Goal: Task Accomplishment & Management: Manage account settings

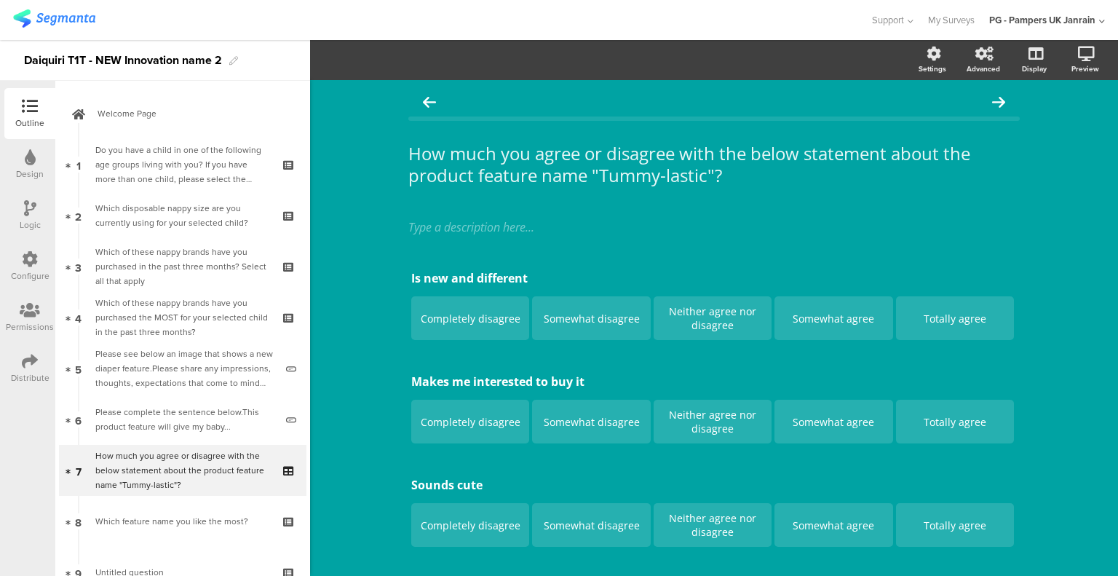
scroll to position [55, 0]
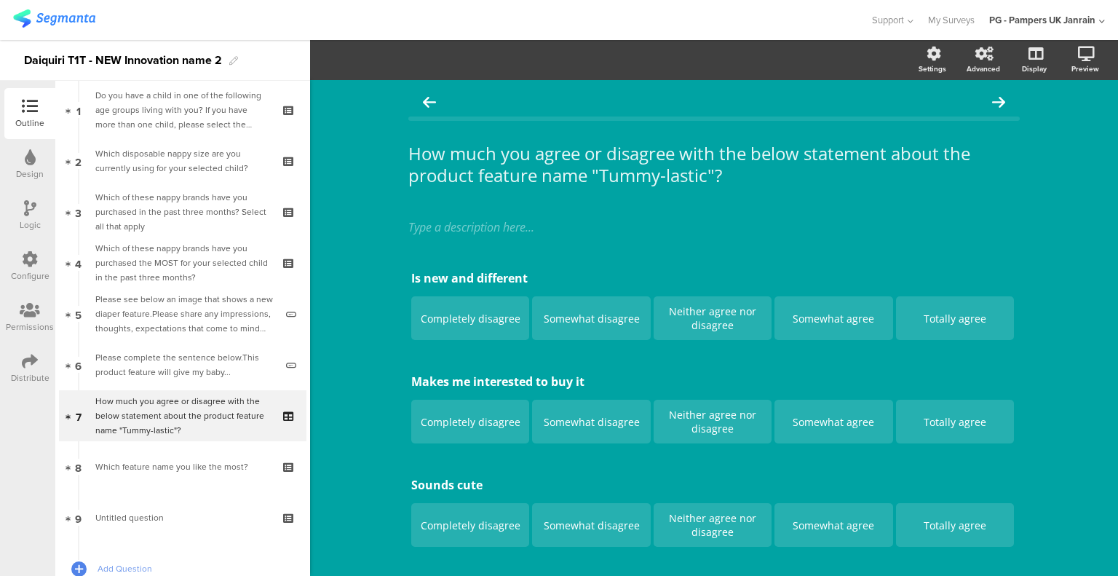
click at [196, 220] on div "Which of these nappy brands have you purchased in the past three months? Select…" at bounding box center [182, 212] width 174 height 44
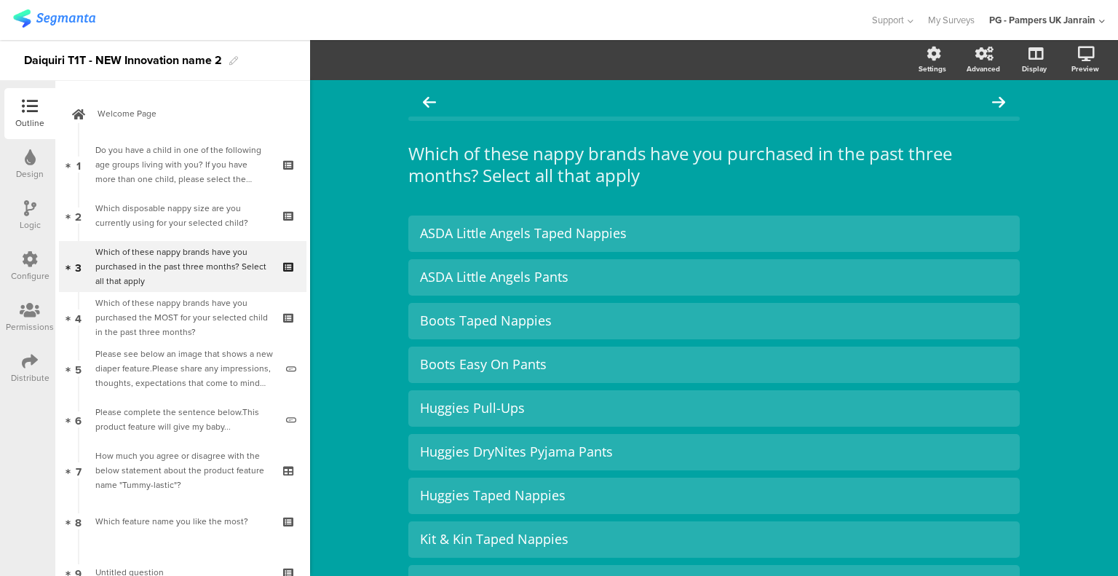
click at [148, 168] on div "Do you have a child in one of the following age groups living with you? If you …" at bounding box center [182, 165] width 174 height 44
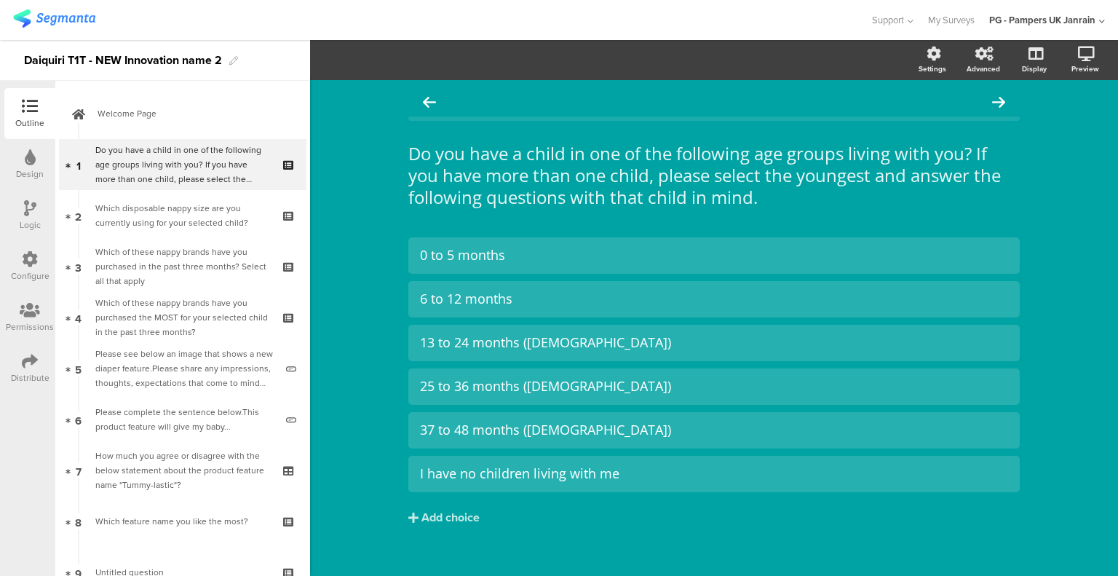
click at [179, 215] on div "Which disposable nappy size are you currently using for your selected child?" at bounding box center [182, 215] width 174 height 29
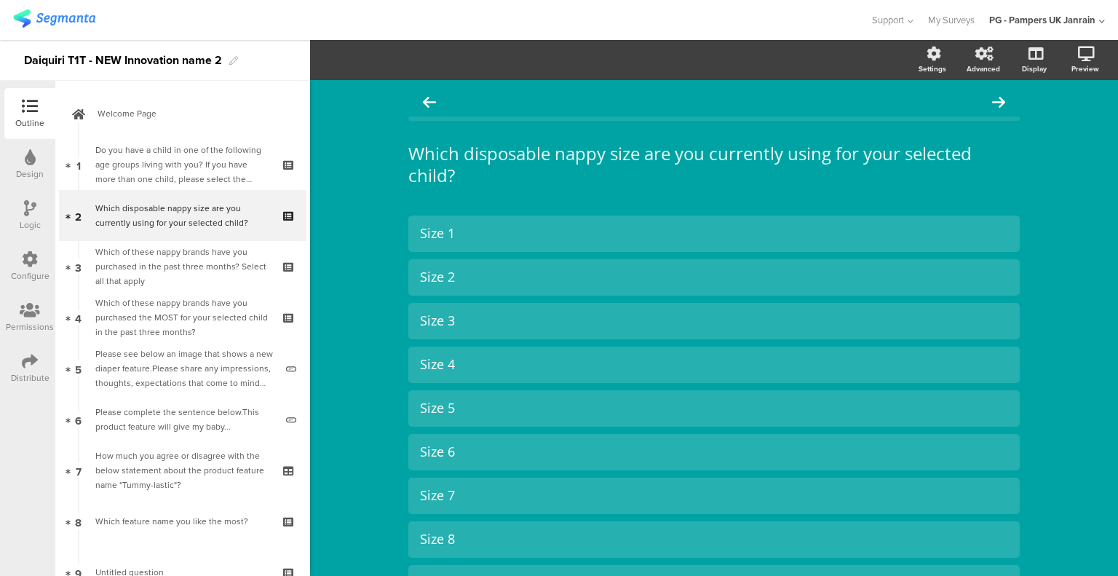
click at [181, 247] on div "Which of these nappy brands have you purchased in the past three months? Select…" at bounding box center [182, 267] width 174 height 44
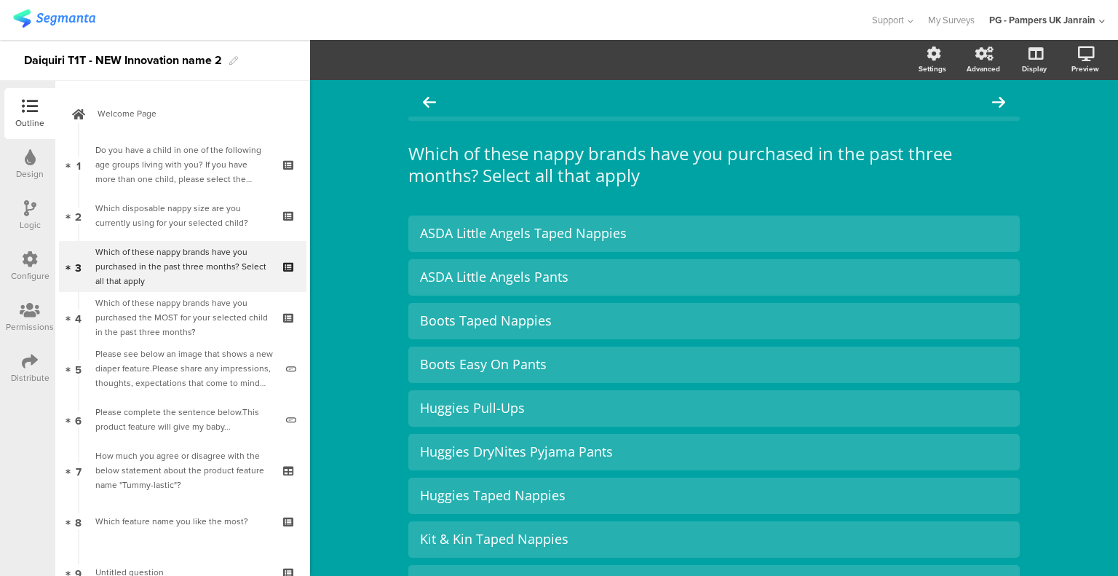
scroll to position [73, 0]
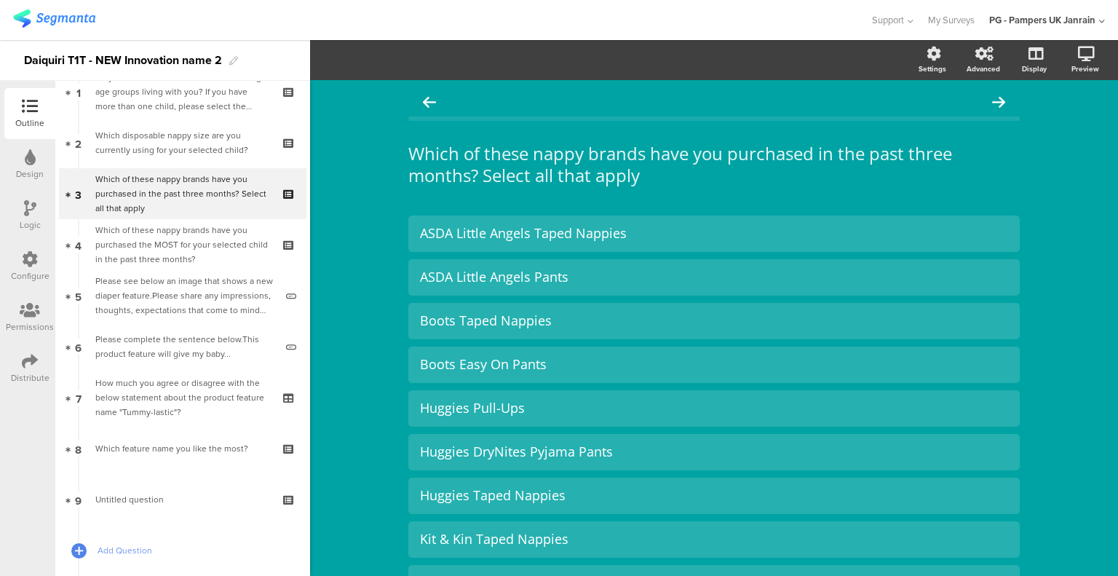
click at [190, 239] on div "Which of these nappy brands have you purchased the MOST for your selected child…" at bounding box center [182, 245] width 174 height 44
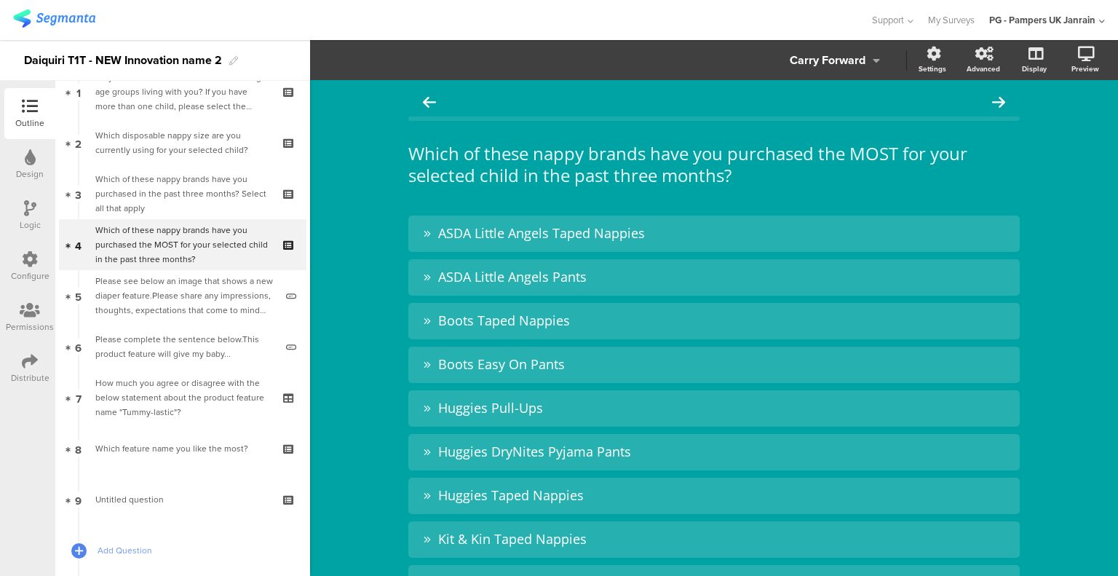
click at [199, 306] on div "Please see below an image that shows a new diaper feature.Please share any impr…" at bounding box center [185, 296] width 180 height 44
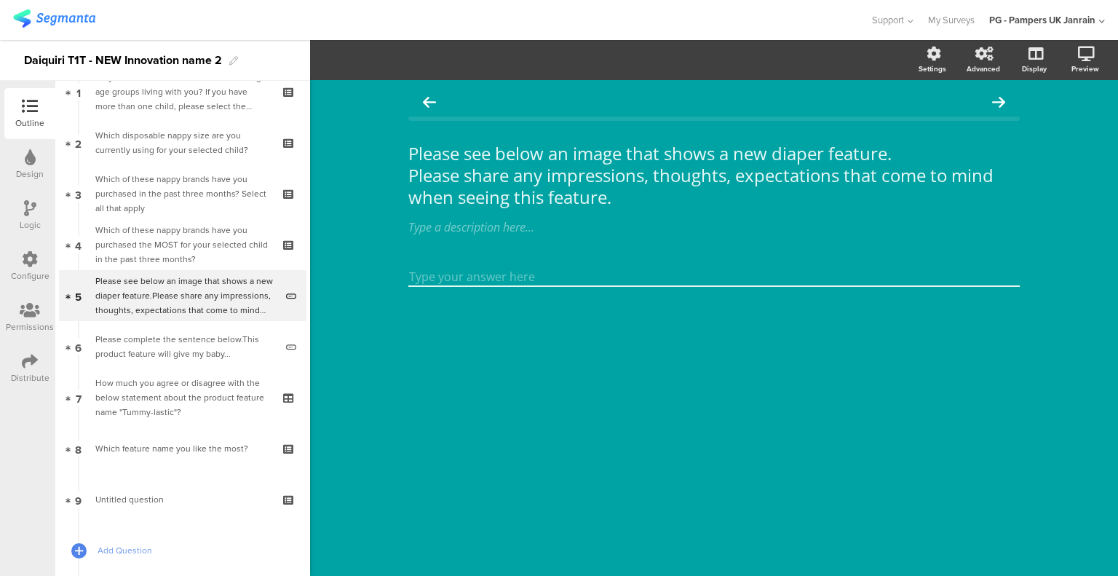
click at [175, 357] on div "Please complete the sentence below.This product feature will give my baby..." at bounding box center [185, 346] width 180 height 29
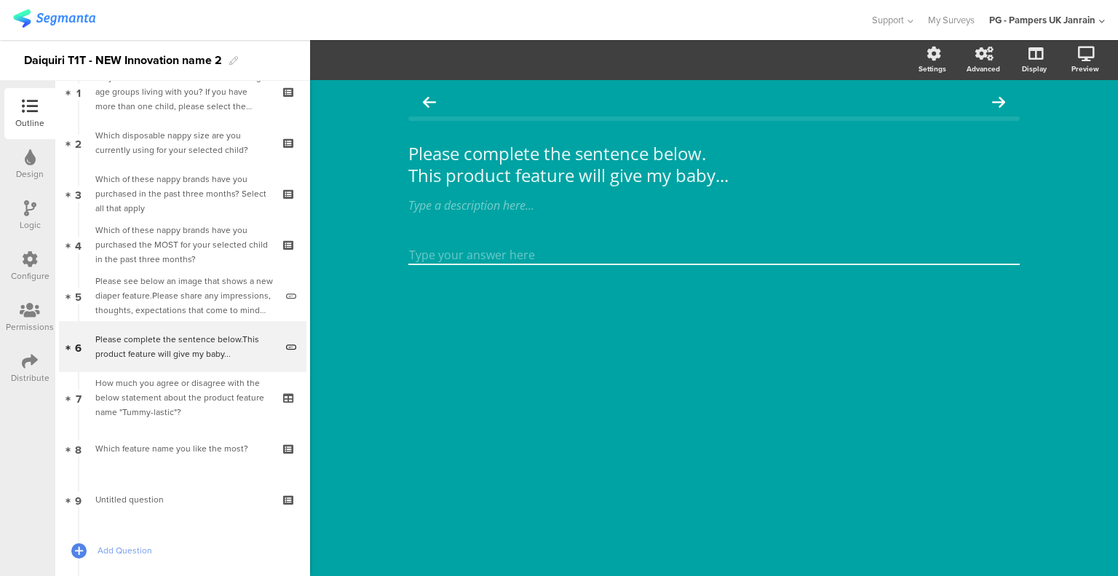
click at [179, 392] on div "How much you agree or disagree with the below statement about the product featu…" at bounding box center [182, 398] width 174 height 44
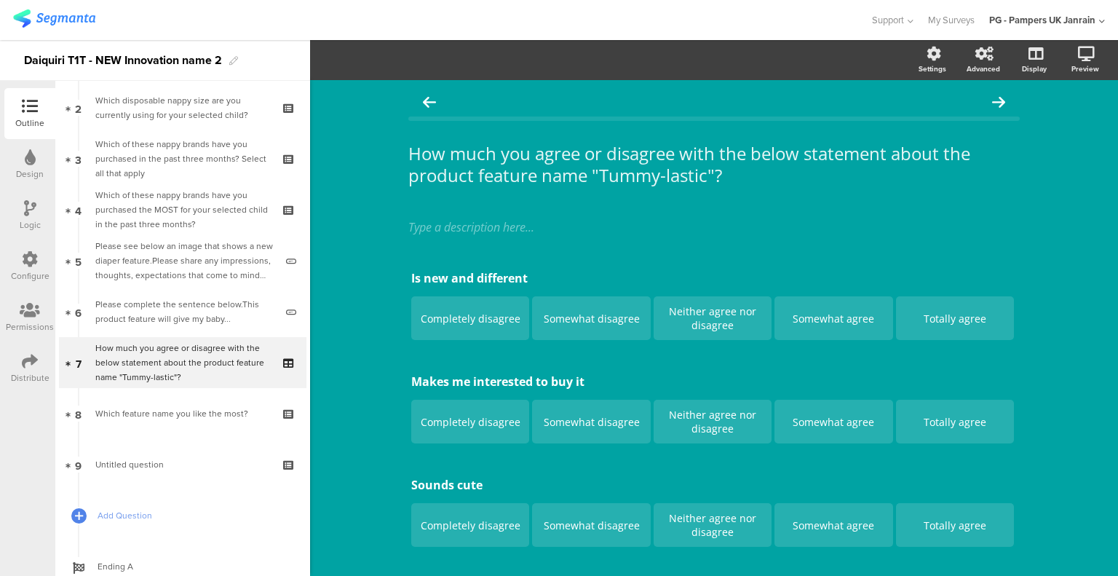
scroll to position [156, 0]
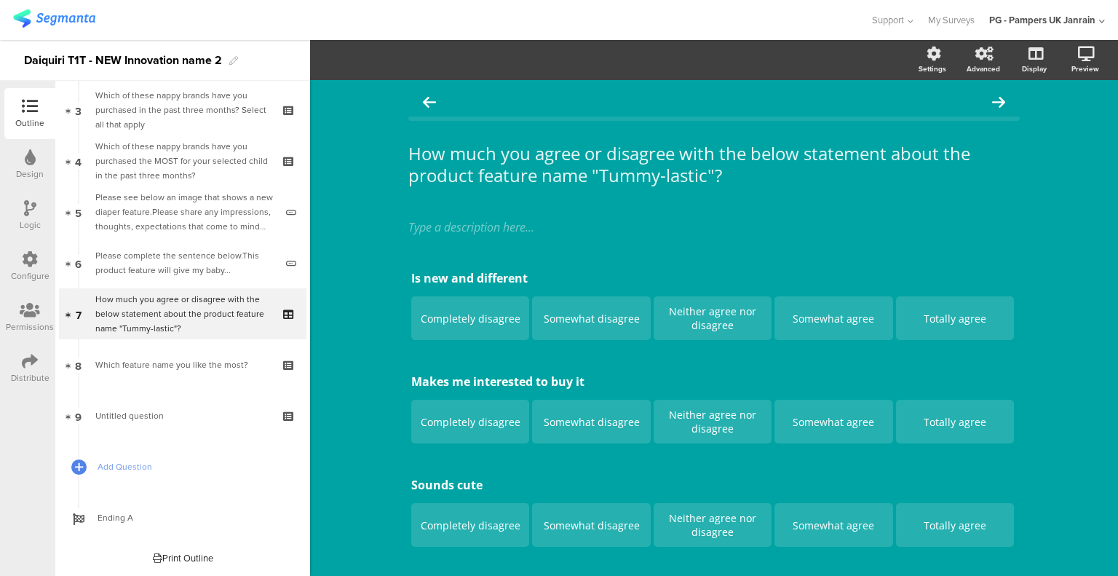
click at [199, 366] on div "Which feature name you like the most?" at bounding box center [182, 364] width 174 height 15
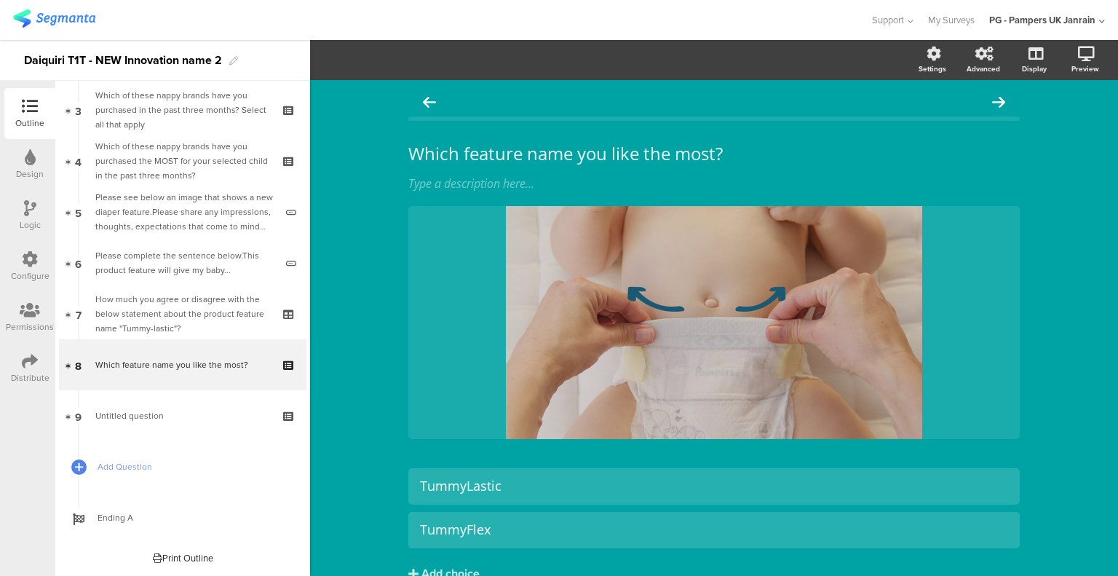
click at [191, 419] on span "Untitled question" at bounding box center [182, 415] width 174 height 15
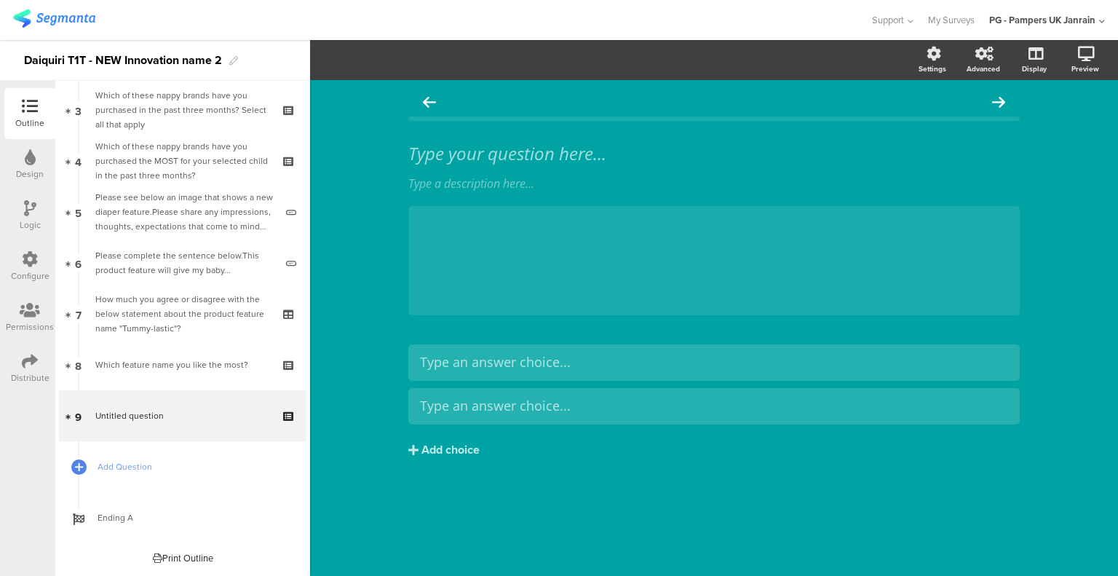
click at [284, 424] on icon at bounding box center [290, 426] width 12 height 14
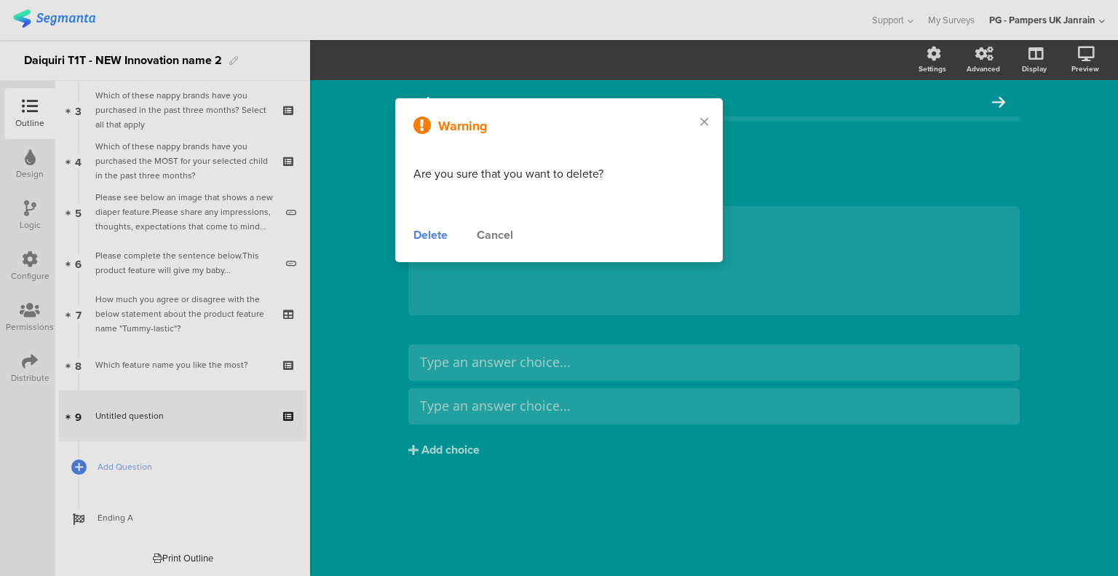
click at [429, 232] on div "Delete" at bounding box center [430, 234] width 34 height 17
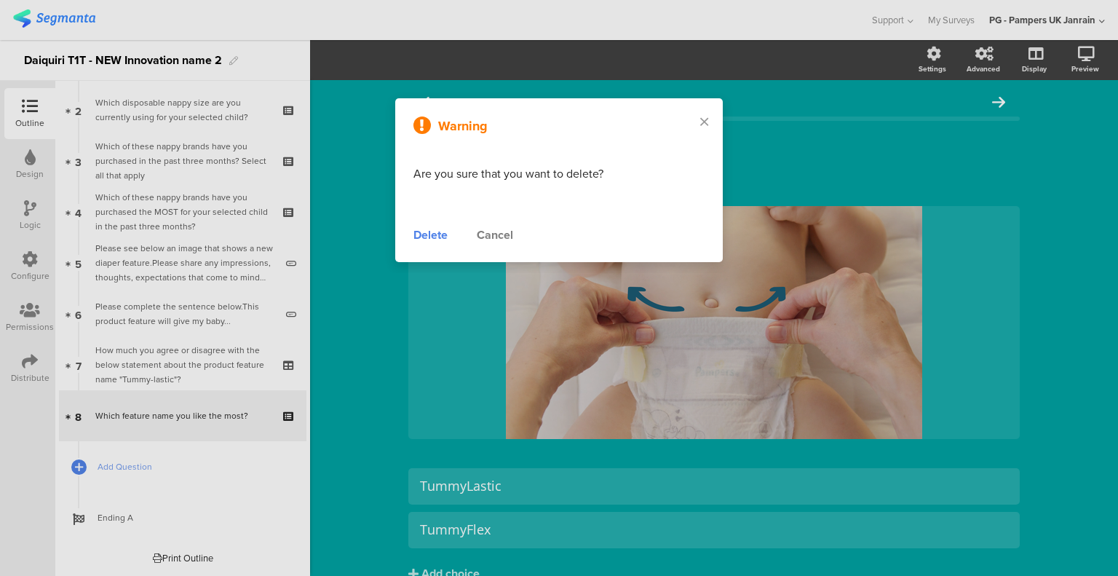
scroll to position [105, 0]
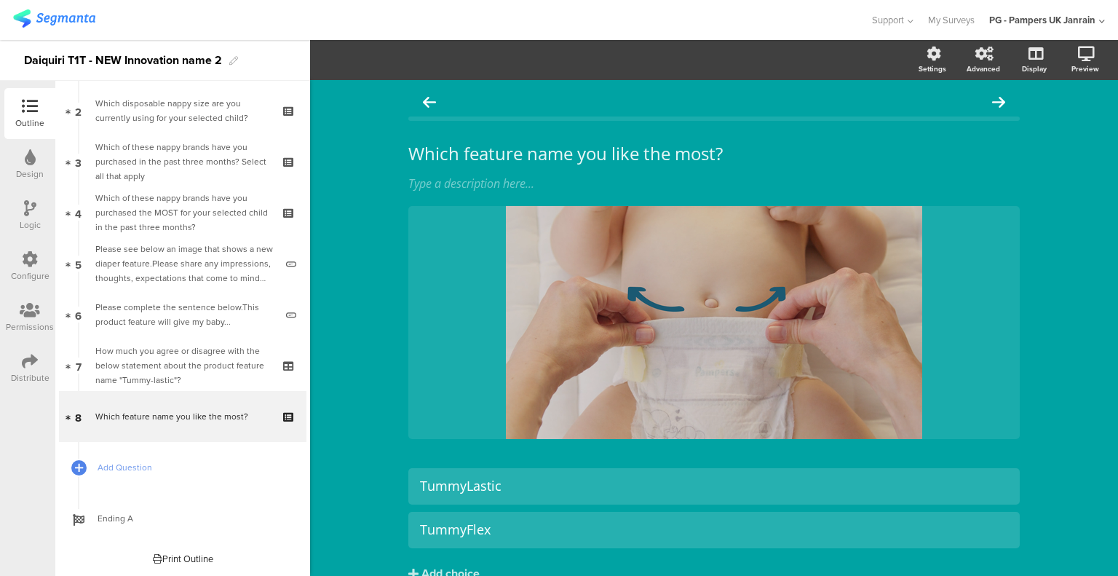
click at [33, 210] on icon at bounding box center [30, 208] width 12 height 16
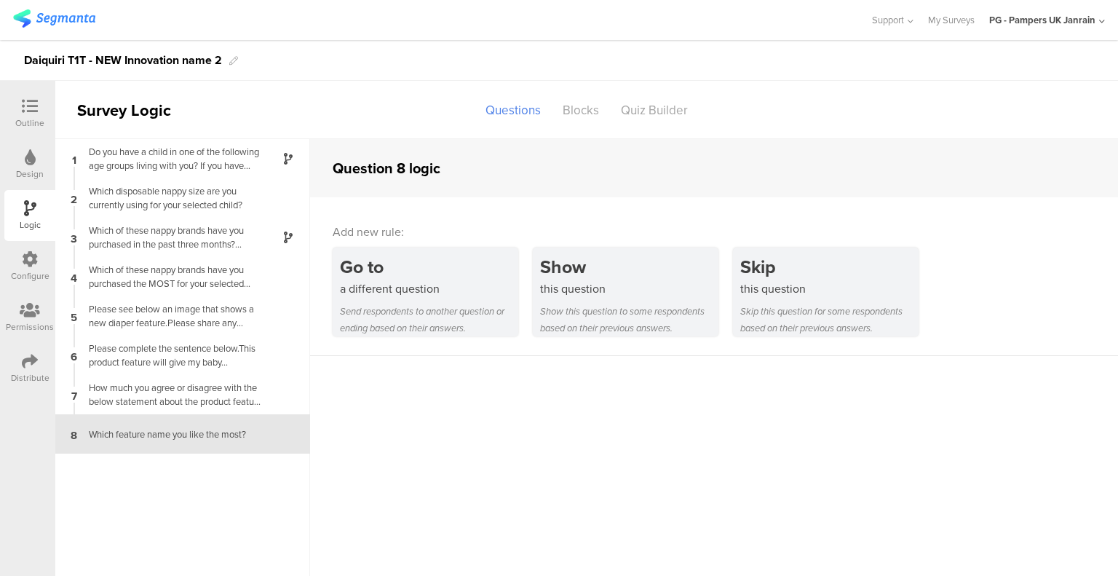
click at [218, 158] on div "Do you have a child in one of the following age groups living with you? If you …" at bounding box center [171, 159] width 182 height 28
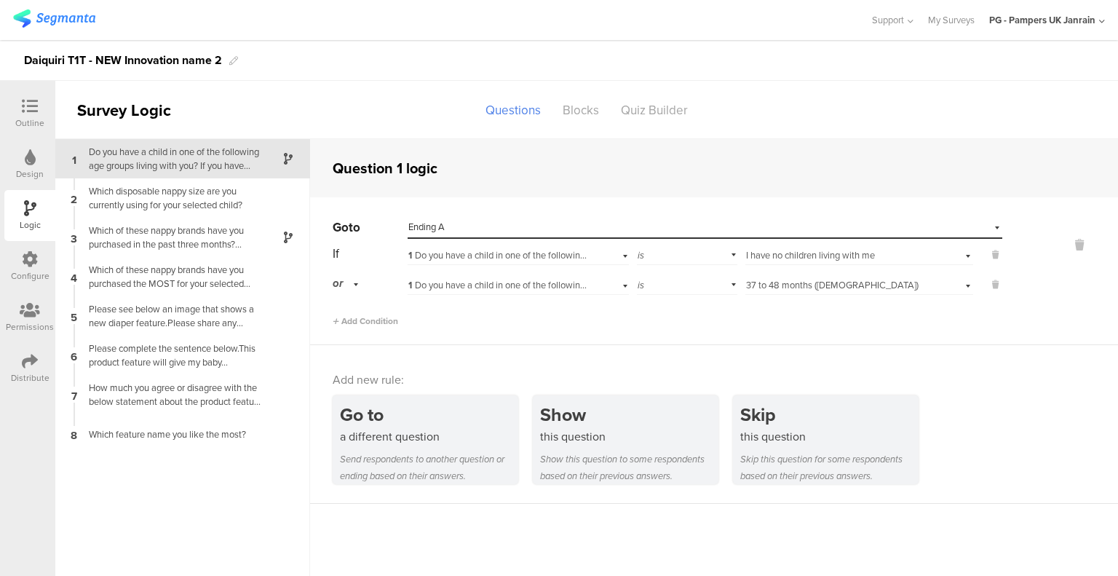
click at [194, 244] on div "Which of these nappy brands have you purchased in the past three months? Select…" at bounding box center [171, 237] width 182 height 28
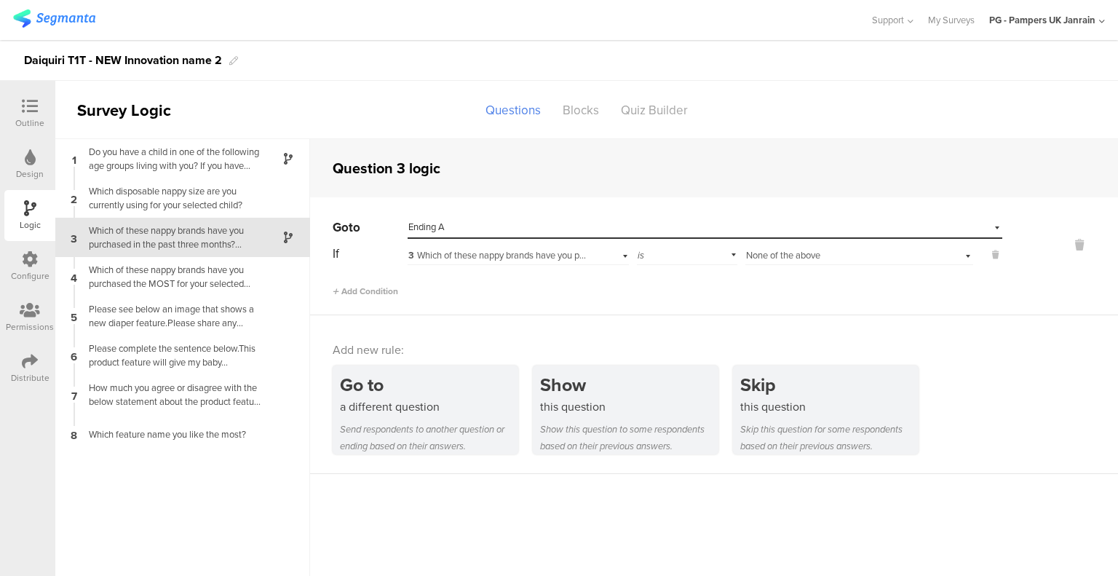
click at [210, 283] on div "Which of these nappy brands have you purchased the MOST for your selected child…" at bounding box center [171, 277] width 182 height 28
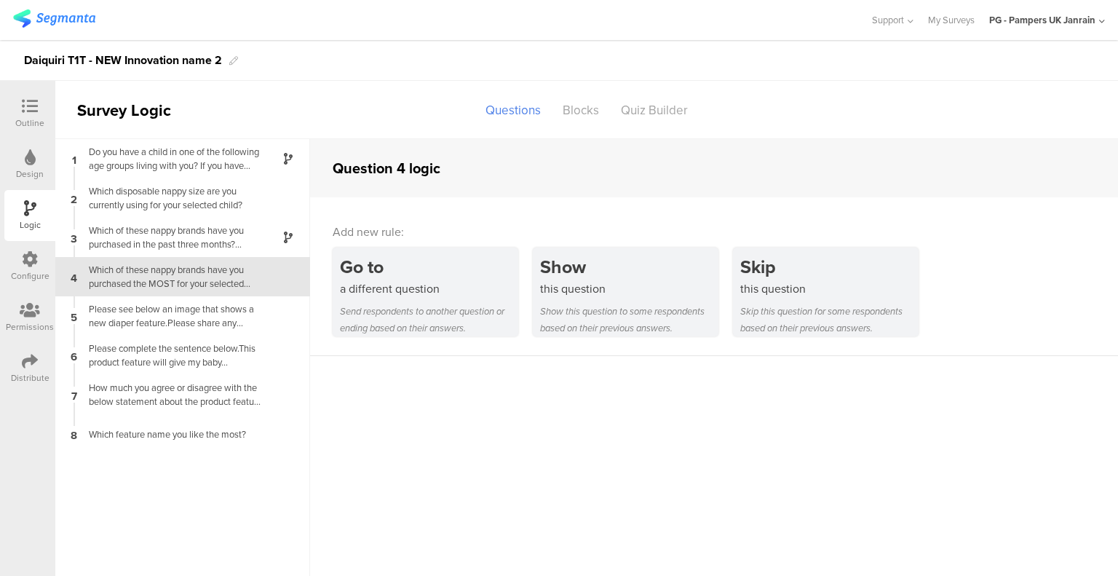
click at [43, 119] on div "Outline" at bounding box center [29, 122] width 29 height 13
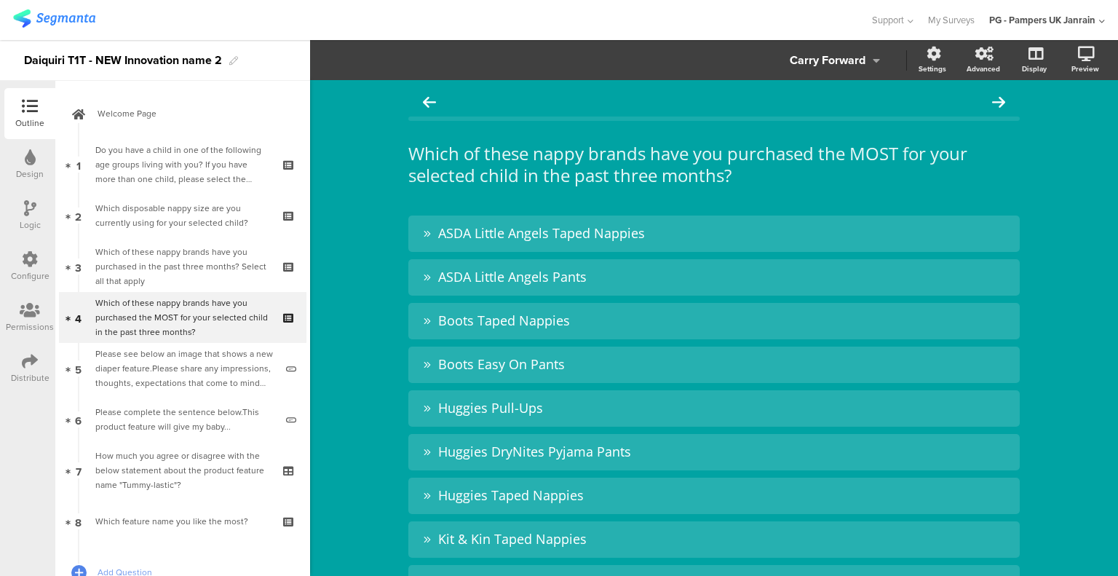
click at [40, 362] on div "Distribute" at bounding box center [29, 368] width 51 height 51
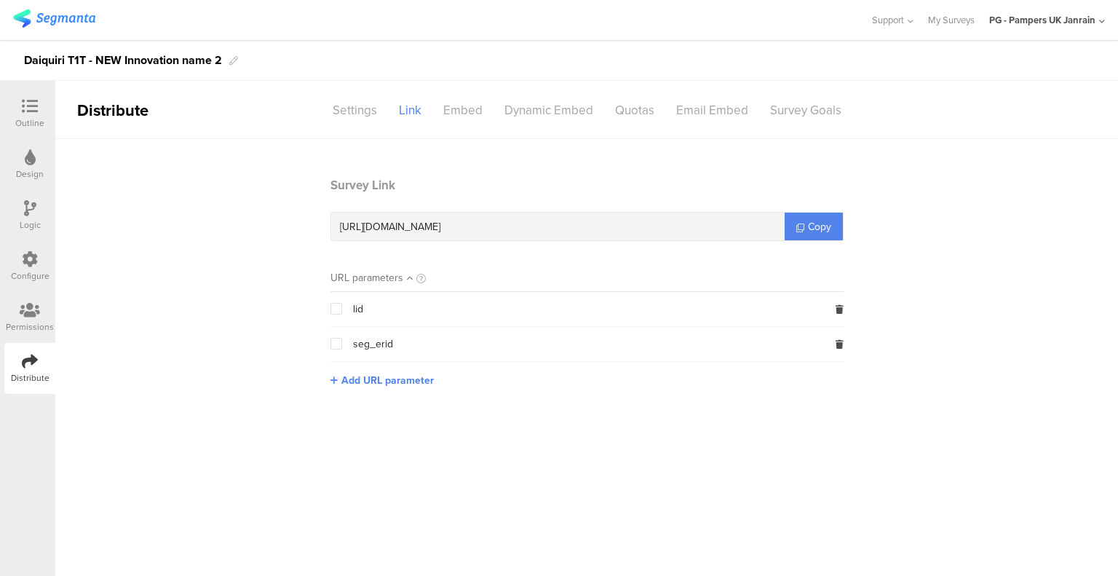
click at [33, 307] on icon at bounding box center [30, 310] width 20 height 16
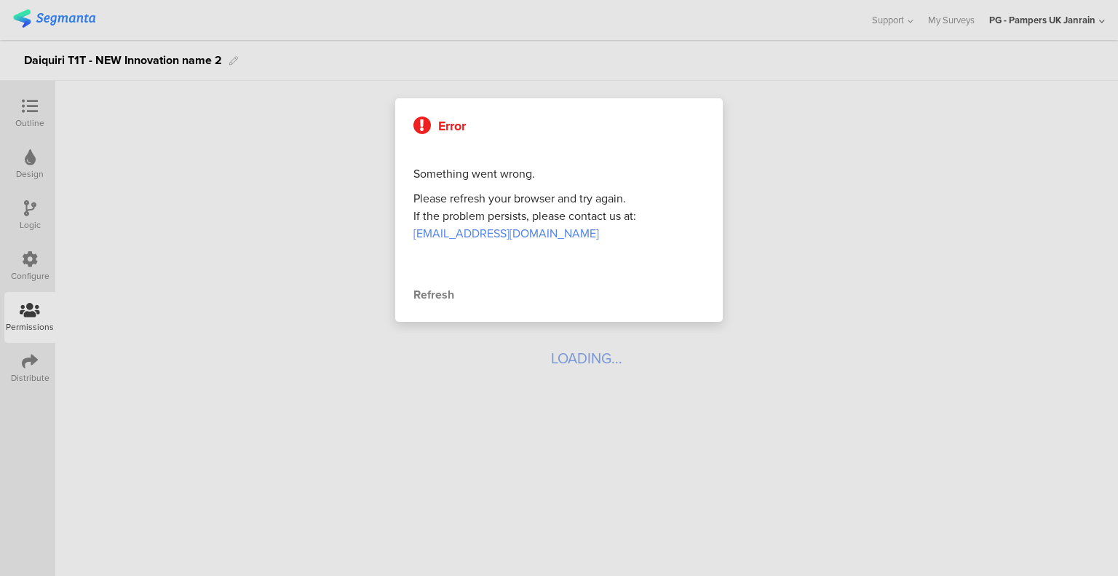
click at [435, 288] on div "Refresh" at bounding box center [558, 294] width 291 height 17
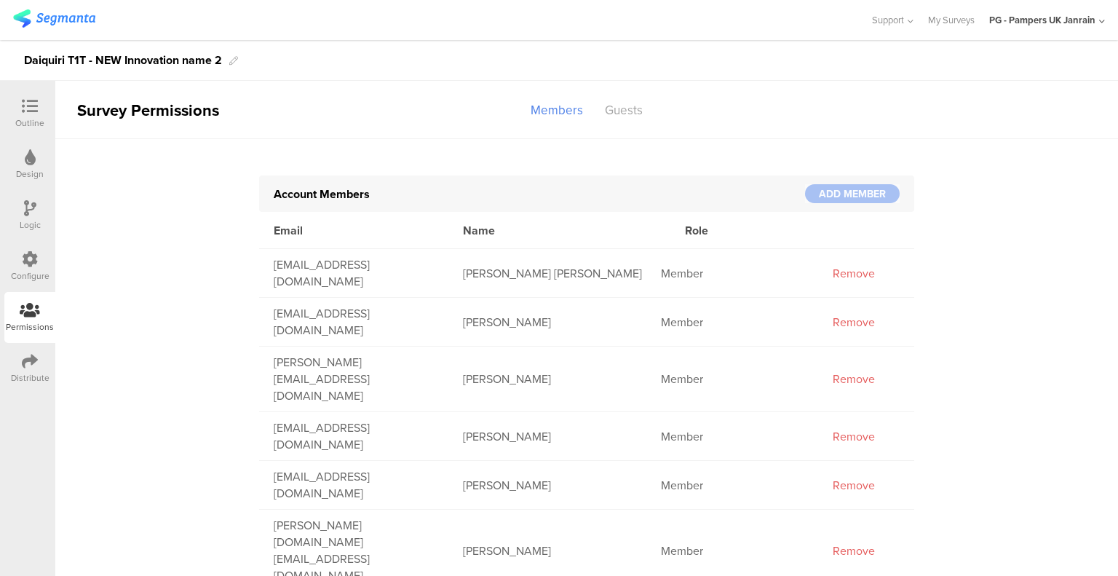
click at [825, 191] on div at bounding box center [852, 193] width 95 height 19
click at [635, 114] on div "Guests" at bounding box center [624, 110] width 60 height 25
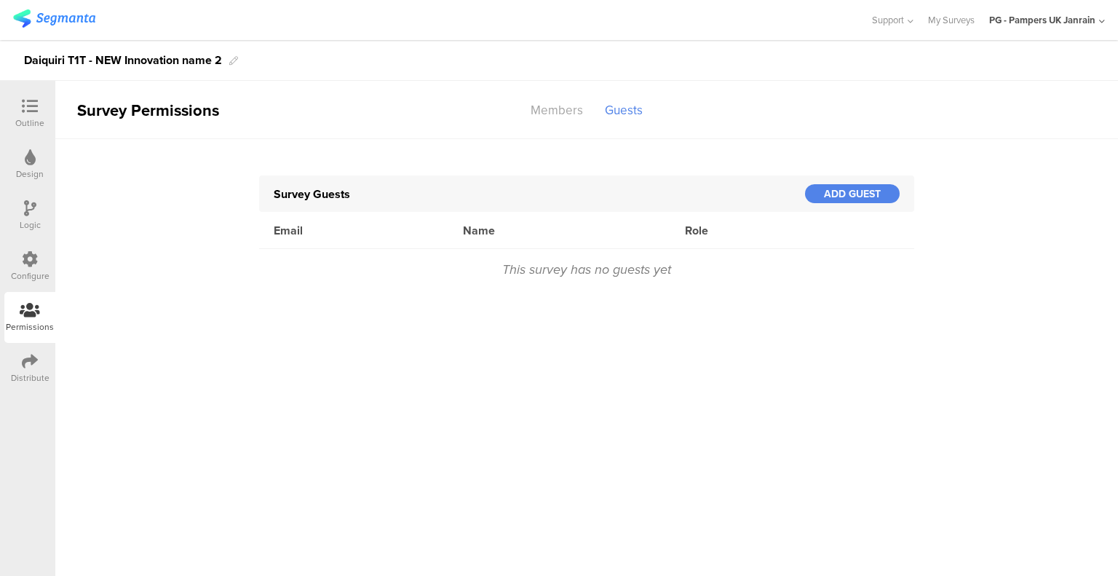
click at [881, 191] on div "ADD GUEST" at bounding box center [852, 193] width 95 height 19
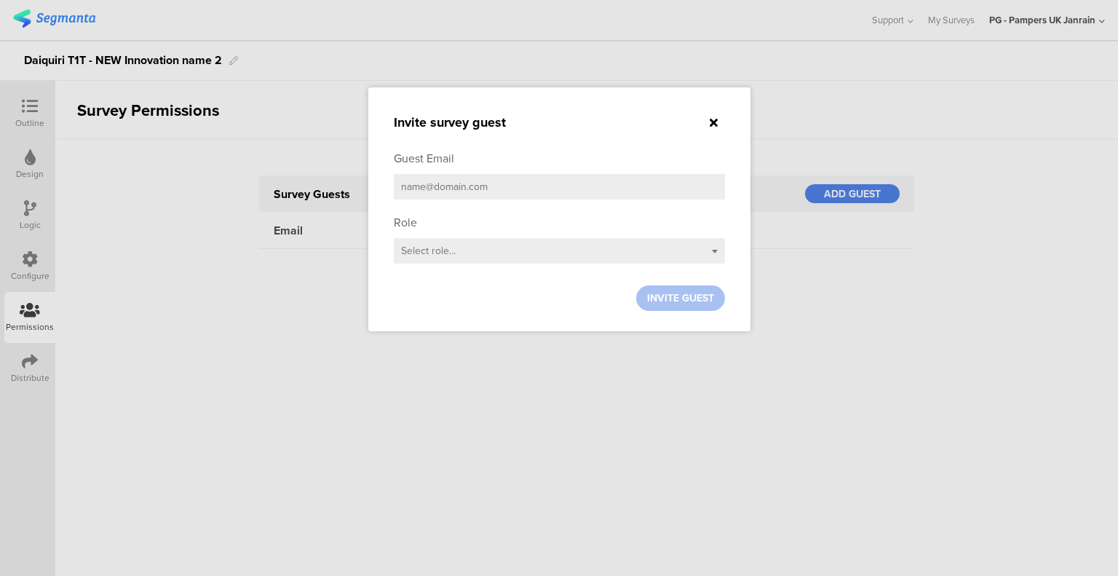
click at [486, 180] on input "email" at bounding box center [559, 186] width 331 height 25
paste input "cayetano.f@pg.com"
type input "cayetano.f@pg.com"
click at [475, 250] on div "Select role..." at bounding box center [559, 250] width 331 height 25
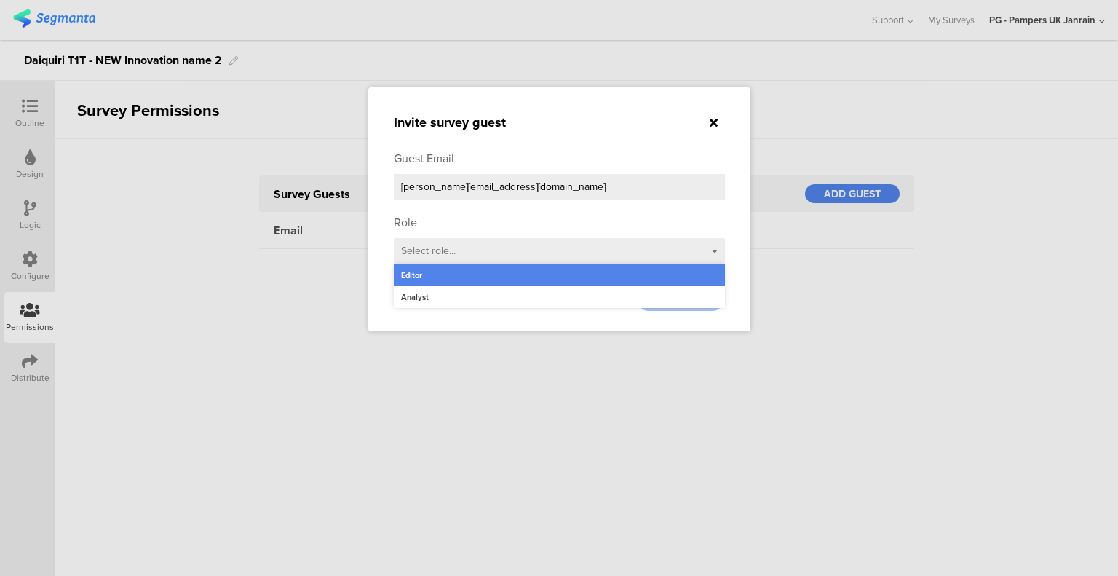
click at [454, 299] on div "Analyst" at bounding box center [559, 297] width 331 height 22
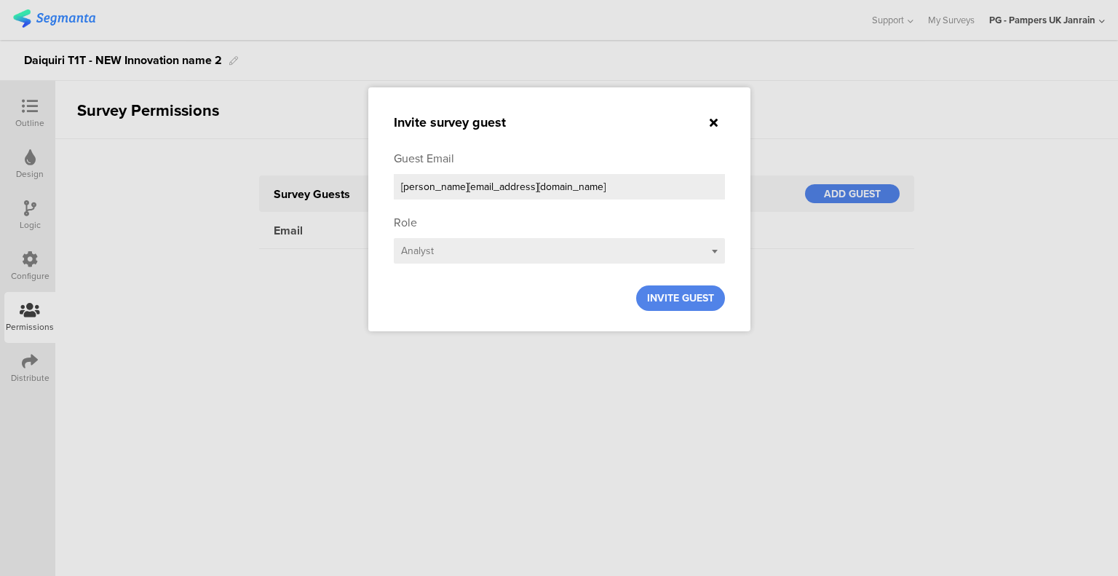
click at [482, 257] on div "Select role... Analyst" at bounding box center [559, 250] width 331 height 25
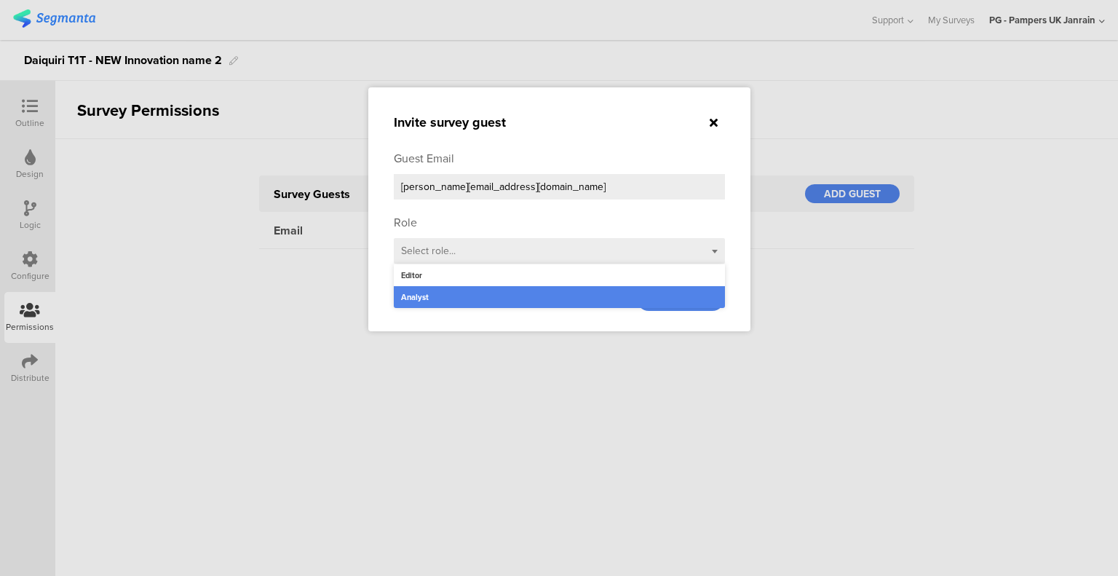
click at [472, 271] on div "Editor" at bounding box center [559, 275] width 331 height 22
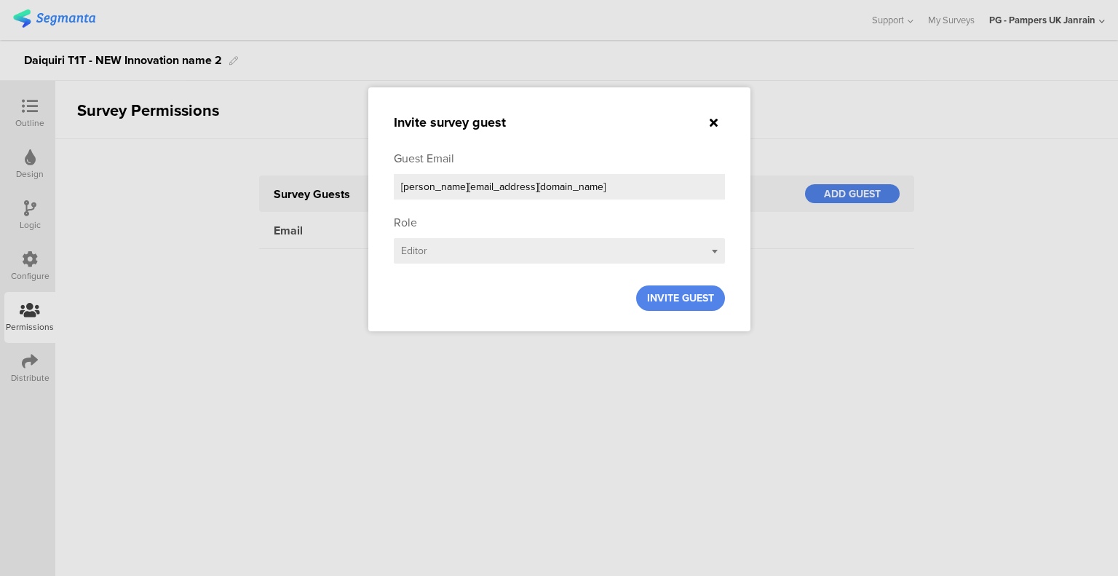
click at [651, 296] on span "INVITE GUEST" at bounding box center [680, 297] width 67 height 15
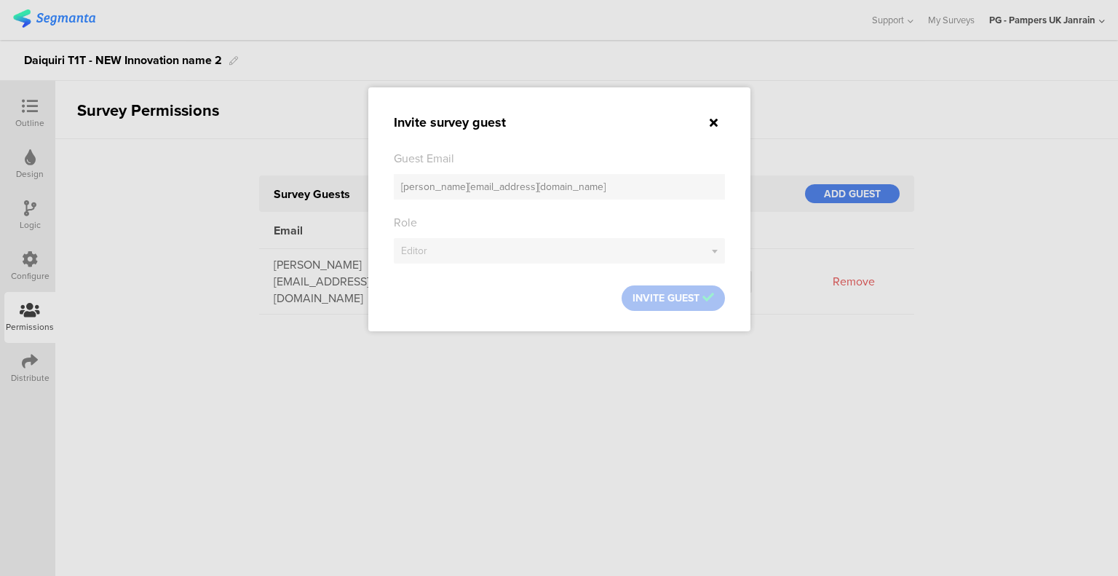
click at [710, 114] on div at bounding box center [714, 122] width 22 height 17
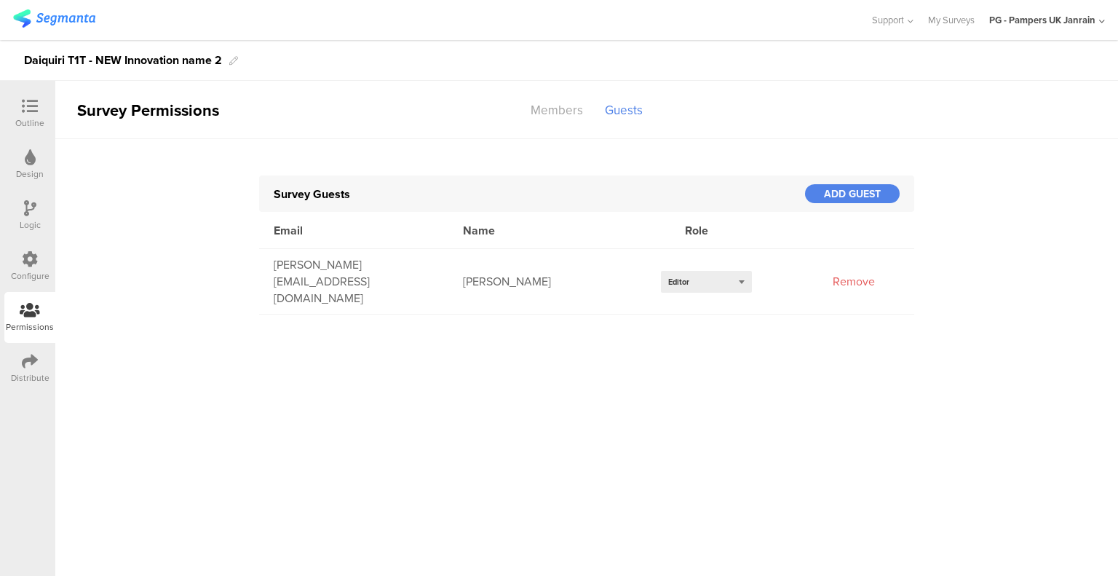
click at [836, 197] on div "ADD GUEST" at bounding box center [852, 193] width 95 height 19
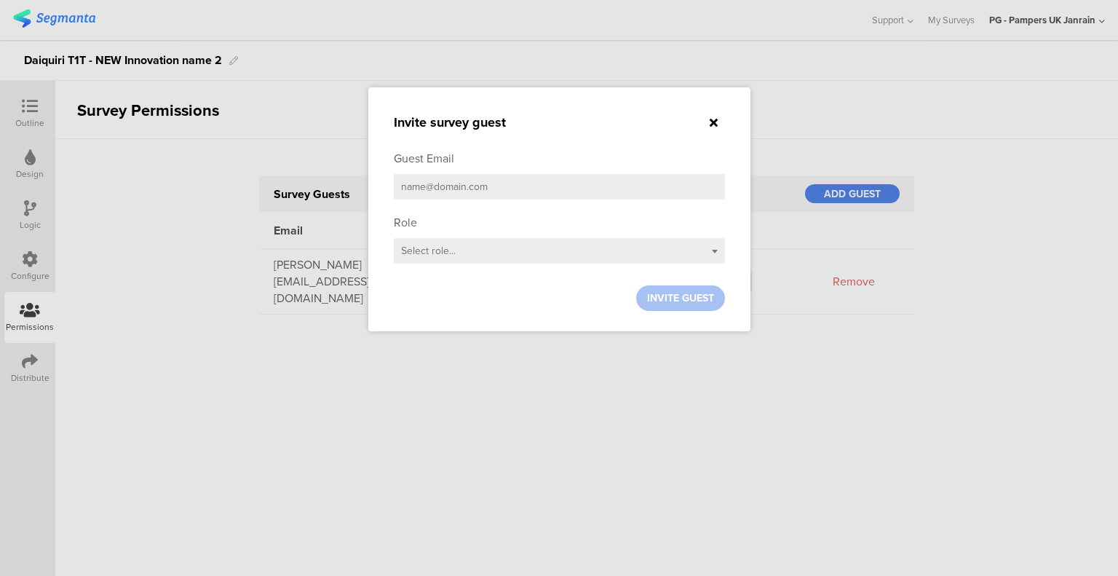
click at [483, 259] on div "Select role..." at bounding box center [559, 250] width 331 height 25
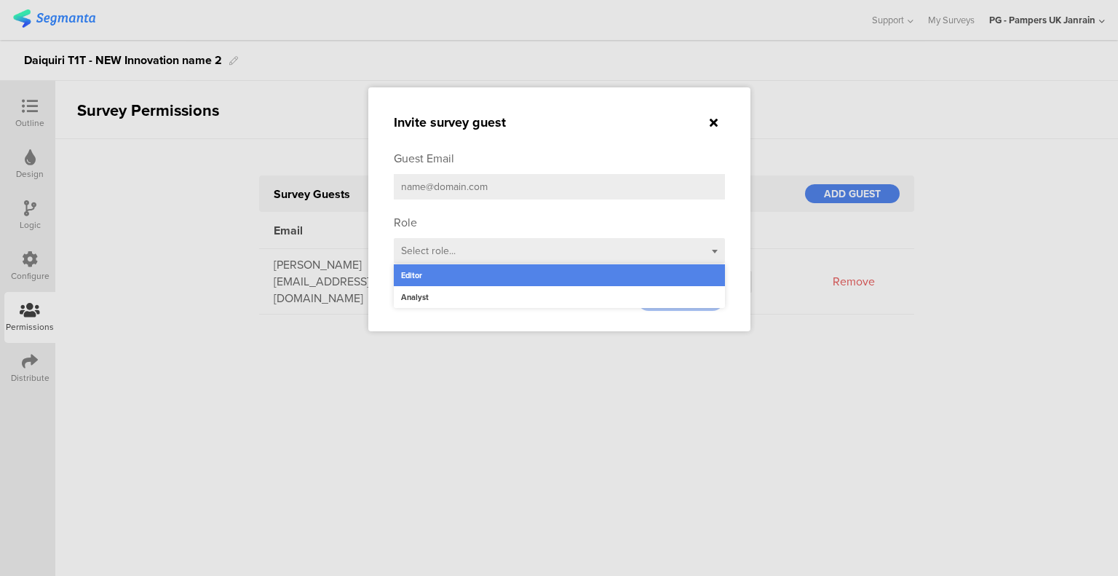
click at [499, 178] on input "email" at bounding box center [559, 186] width 331 height 25
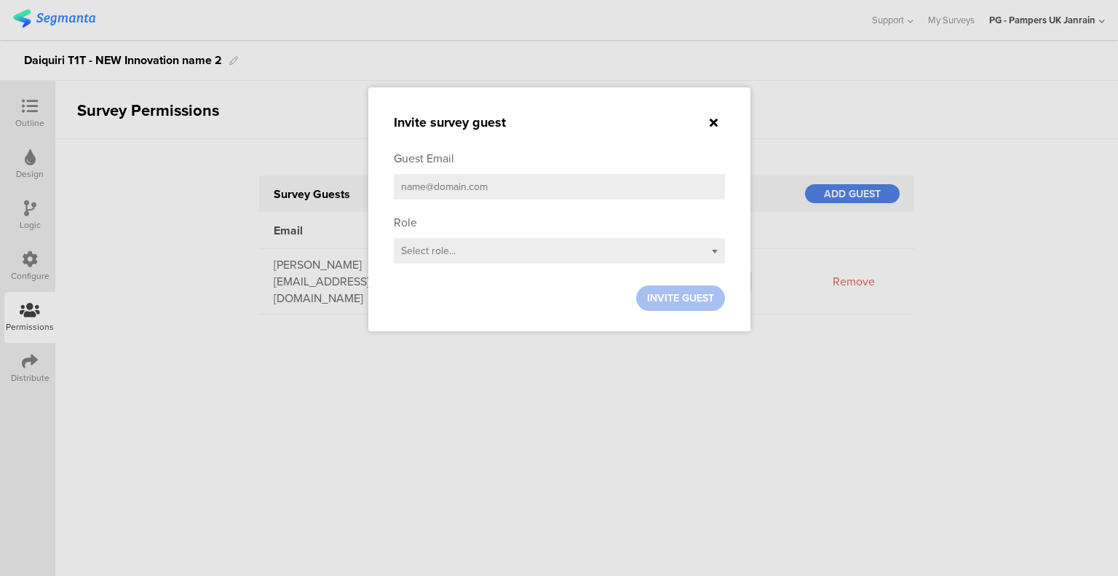
paste input "cayetano.f@pg.com"
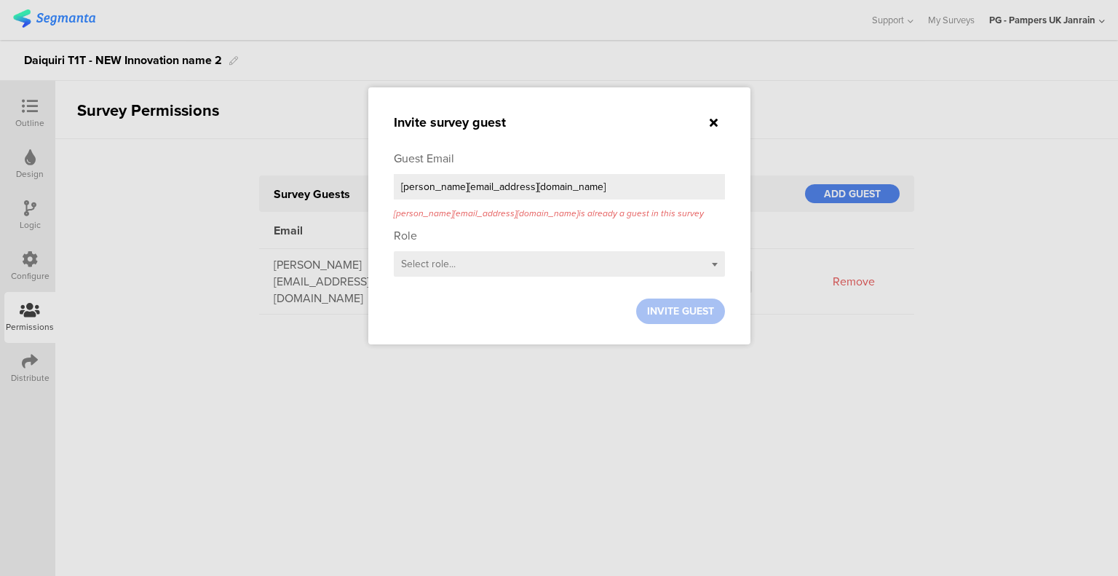
type input "cayetano.f@pg.com"
click at [503, 261] on div "Select role..." at bounding box center [559, 263] width 331 height 25
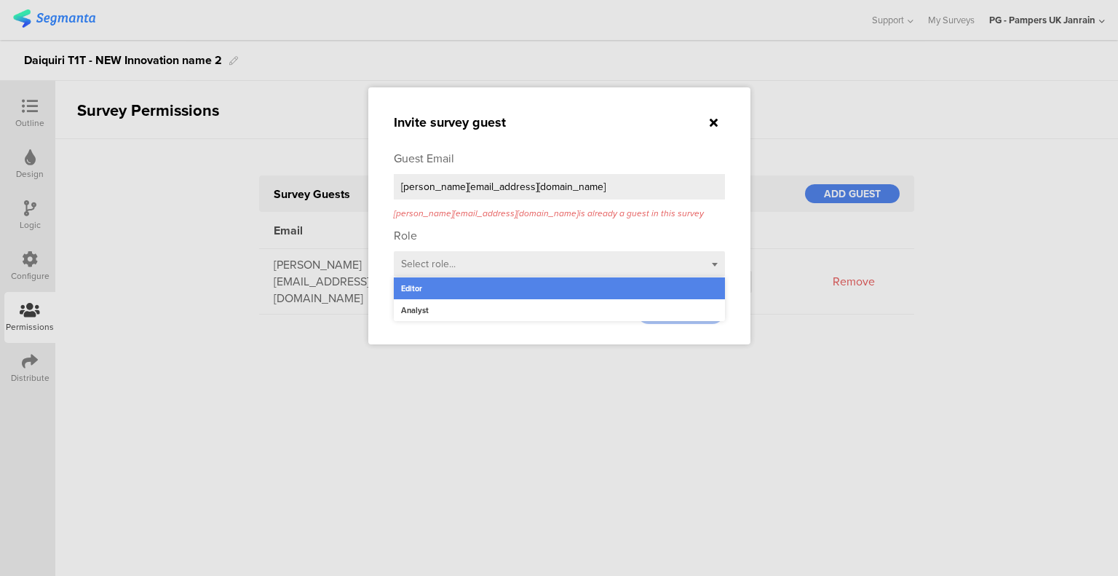
click at [719, 123] on div at bounding box center [714, 122] width 22 height 17
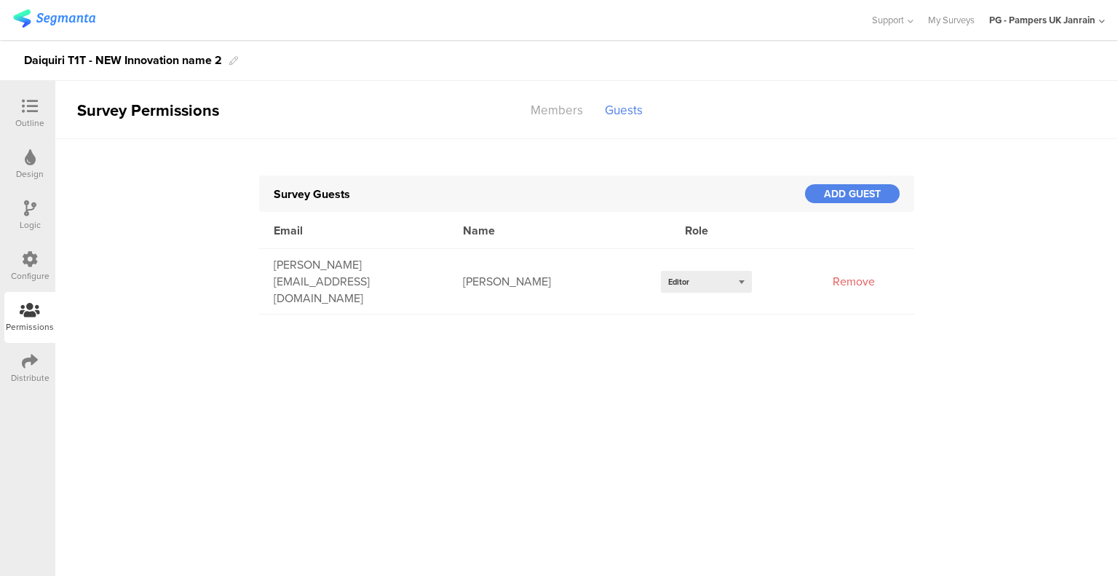
click at [32, 107] on icon at bounding box center [30, 106] width 16 height 16
